Goal: Task Accomplishment & Management: Manage account settings

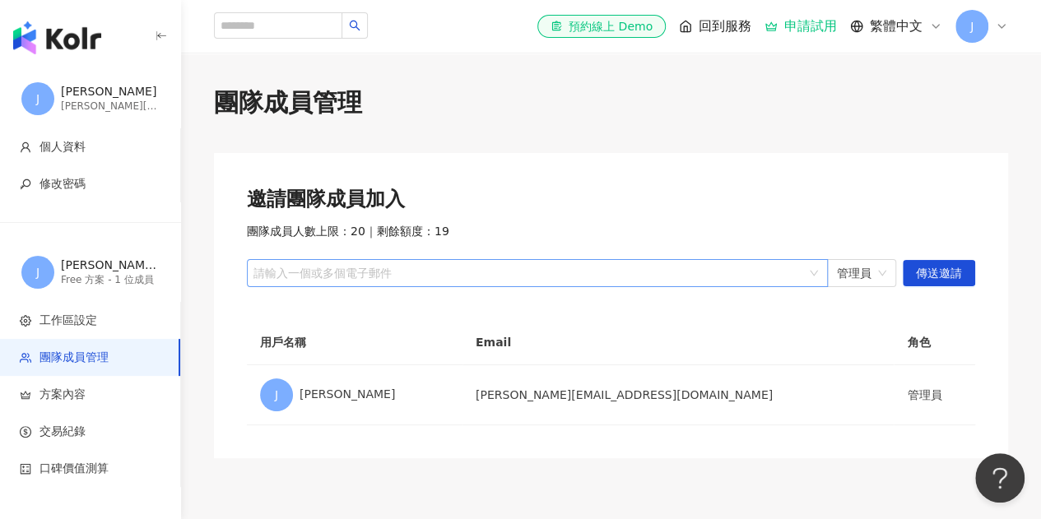
click at [496, 274] on div at bounding box center [528, 274] width 557 height 12
type input "**********"
click at [957, 266] on span "傳送邀請" at bounding box center [939, 274] width 46 height 26
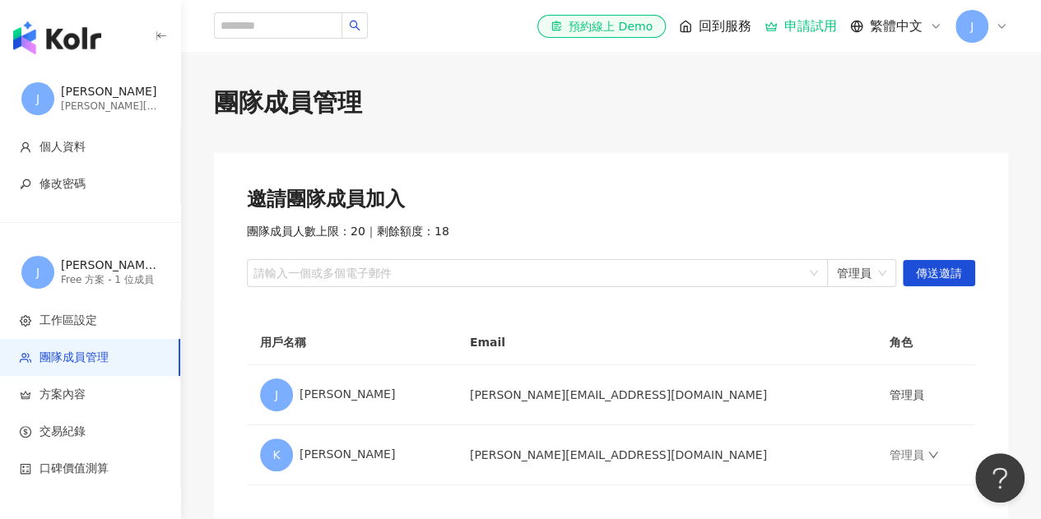
click at [859, 215] on div "邀請團隊成員加入 團隊成員人數上限：20 ｜ 剩餘額度：18 請輸入一個或多個電子郵件 管理員 傳送邀請" at bounding box center [611, 236] width 729 height 101
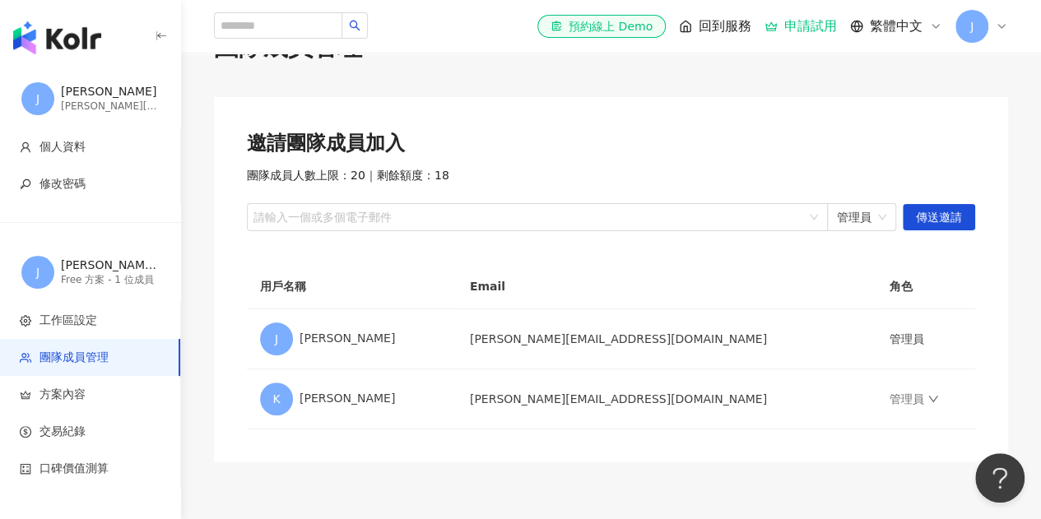
scroll to position [82, 0]
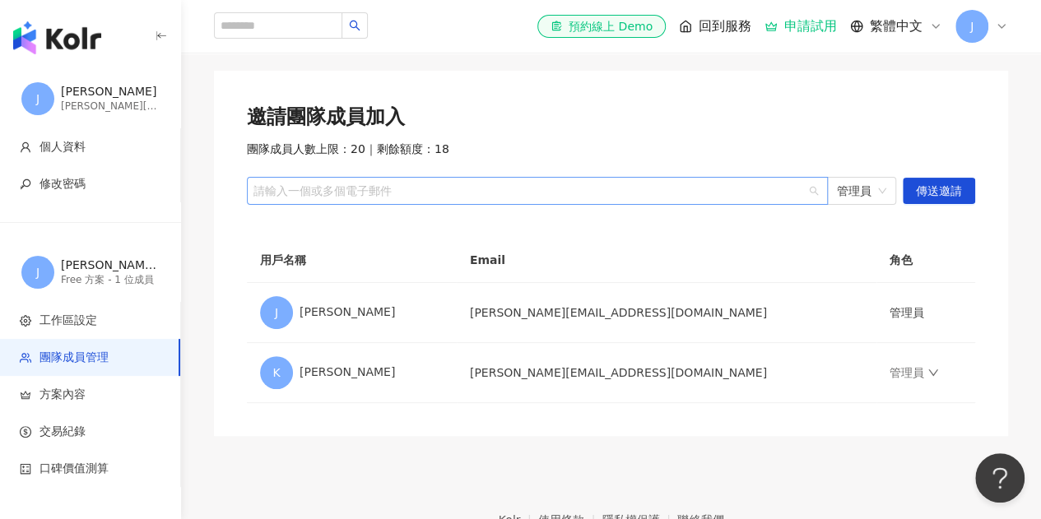
click at [469, 185] on div at bounding box center [528, 191] width 557 height 12
